Goal: Information Seeking & Learning: Learn about a topic

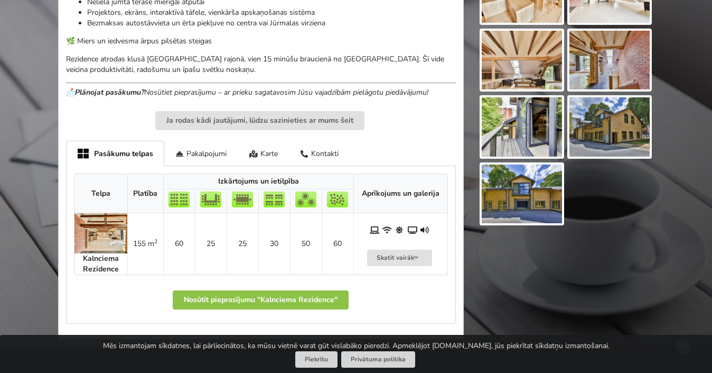
scroll to position [431, 0]
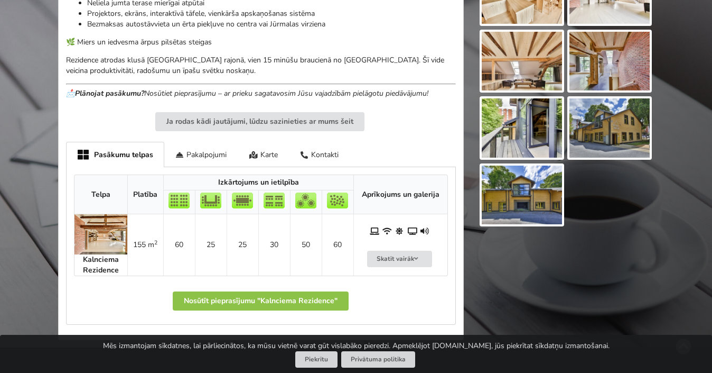
click at [113, 235] on img at bounding box center [101, 234] width 53 height 40
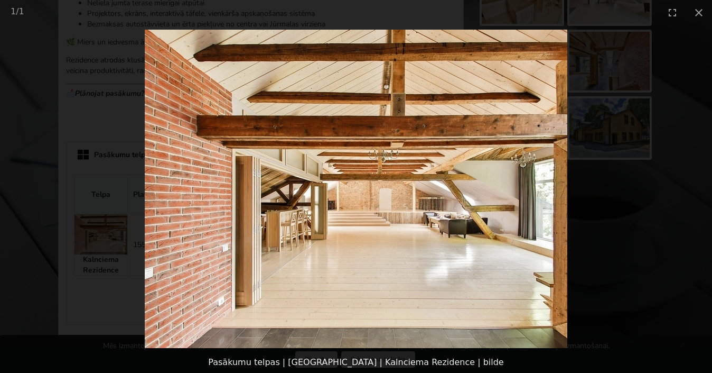
click at [269, 212] on picture at bounding box center [356, 188] width 712 height 327
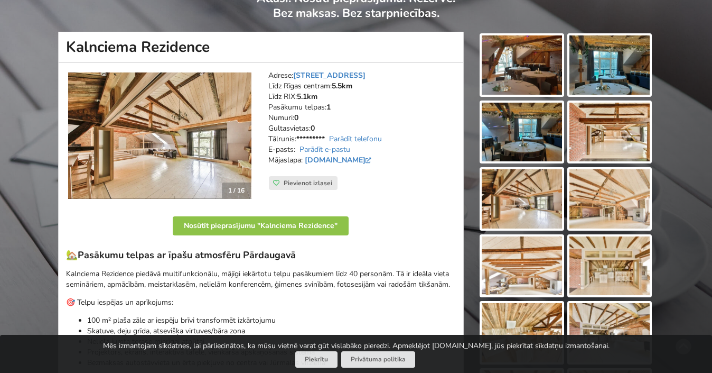
scroll to position [91, 0]
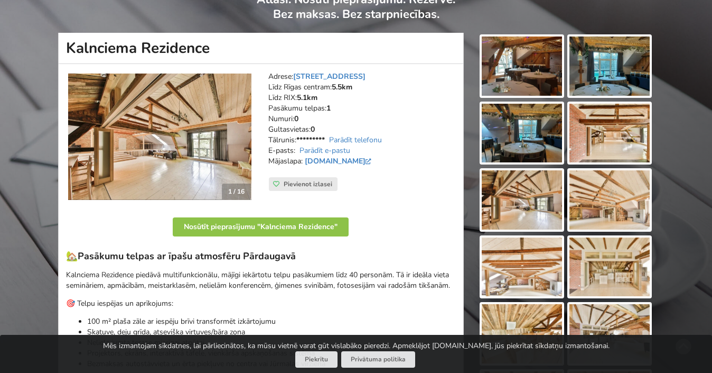
click at [206, 134] on img at bounding box center [159, 136] width 183 height 127
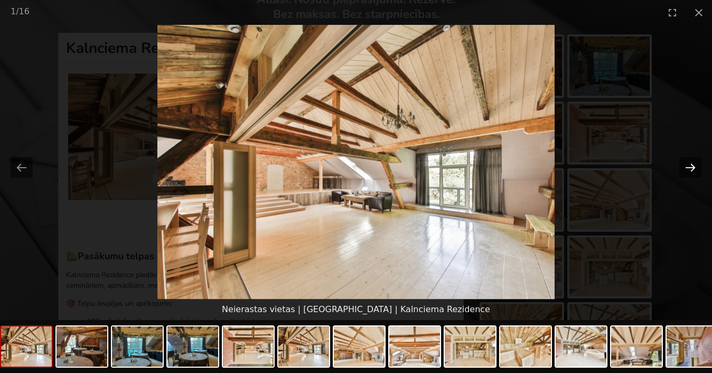
click at [692, 171] on button "Next slide" at bounding box center [691, 167] width 22 height 21
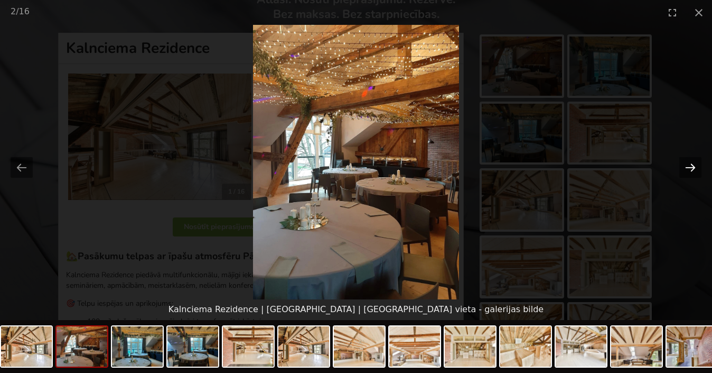
click at [692, 171] on button "Next slide" at bounding box center [691, 167] width 22 height 21
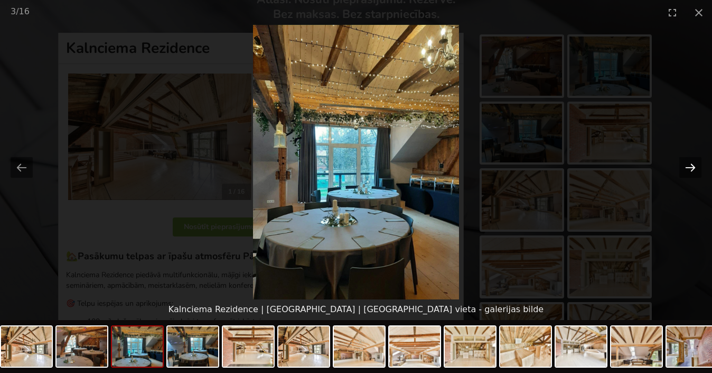
click at [692, 171] on button "Next slide" at bounding box center [691, 167] width 22 height 21
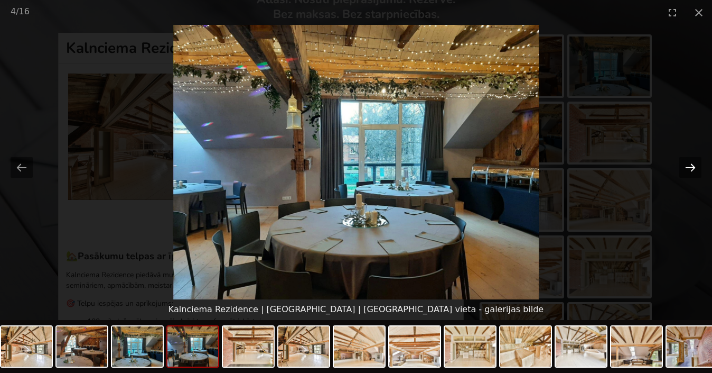
click at [692, 171] on button "Next slide" at bounding box center [691, 167] width 22 height 21
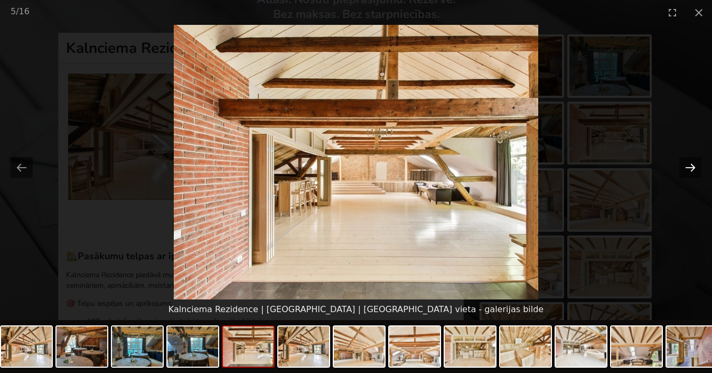
click at [692, 171] on button "Next slide" at bounding box center [691, 167] width 22 height 21
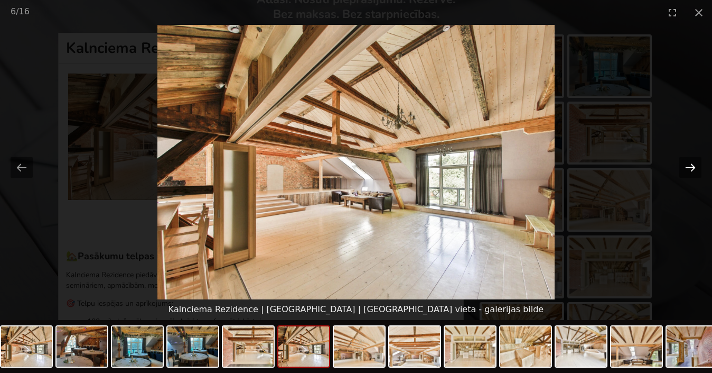
click at [692, 171] on button "Next slide" at bounding box center [691, 167] width 22 height 21
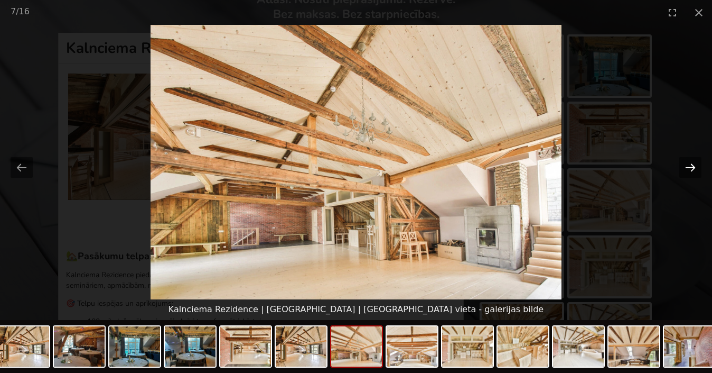
click at [692, 171] on button "Next slide" at bounding box center [691, 167] width 22 height 21
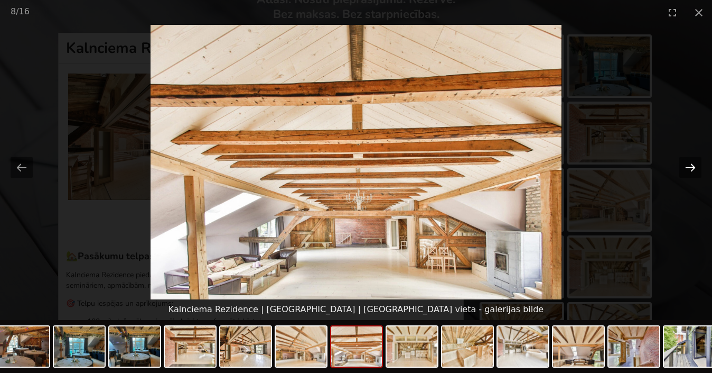
click at [692, 171] on button "Next slide" at bounding box center [691, 167] width 22 height 21
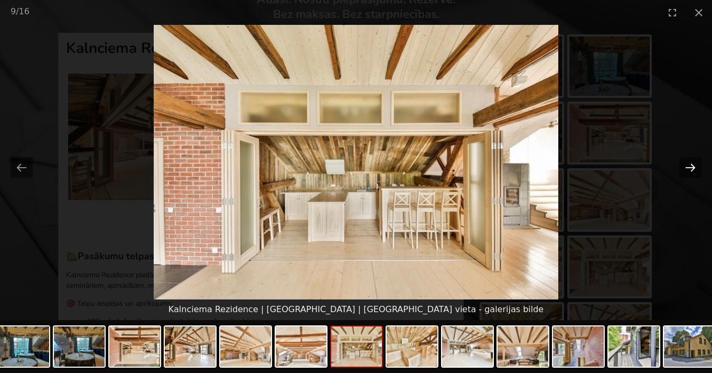
click at [692, 171] on button "Next slide" at bounding box center [691, 167] width 22 height 21
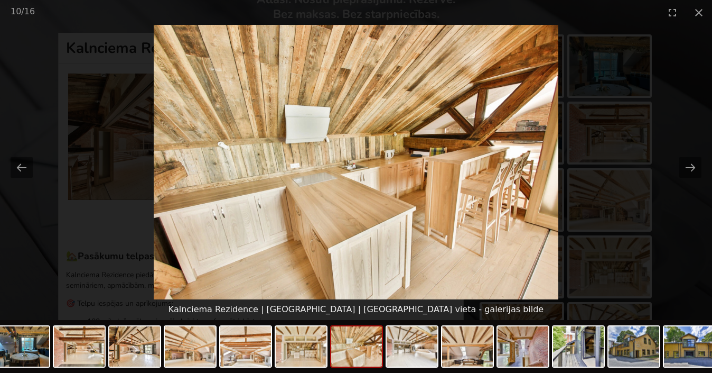
scroll to position [0, 0]
click at [562, 173] on picture at bounding box center [356, 162] width 712 height 274
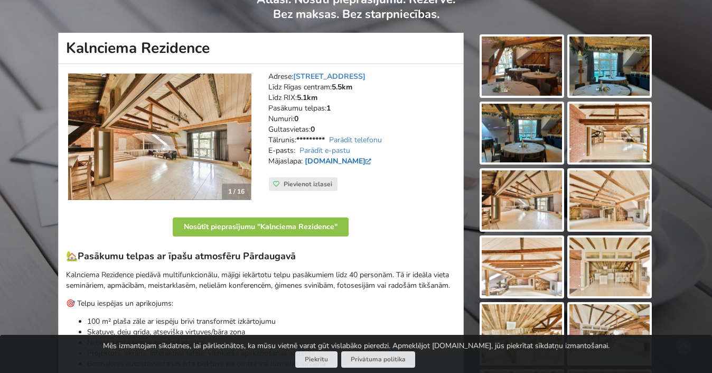
click at [374, 159] on link "[DOMAIN_NAME]" at bounding box center [339, 161] width 69 height 10
